Goal: Information Seeking & Learning: Understand process/instructions

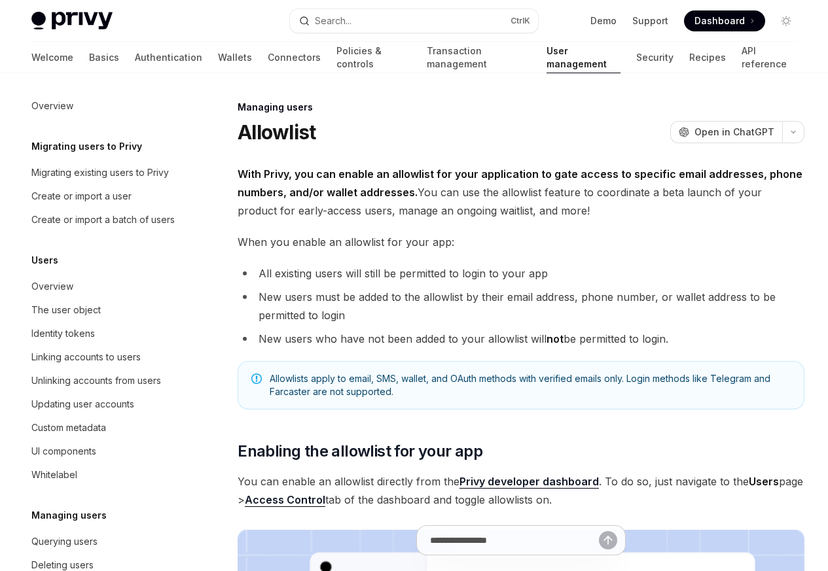
scroll to position [184, 0]
